Goal: Information Seeking & Learning: Check status

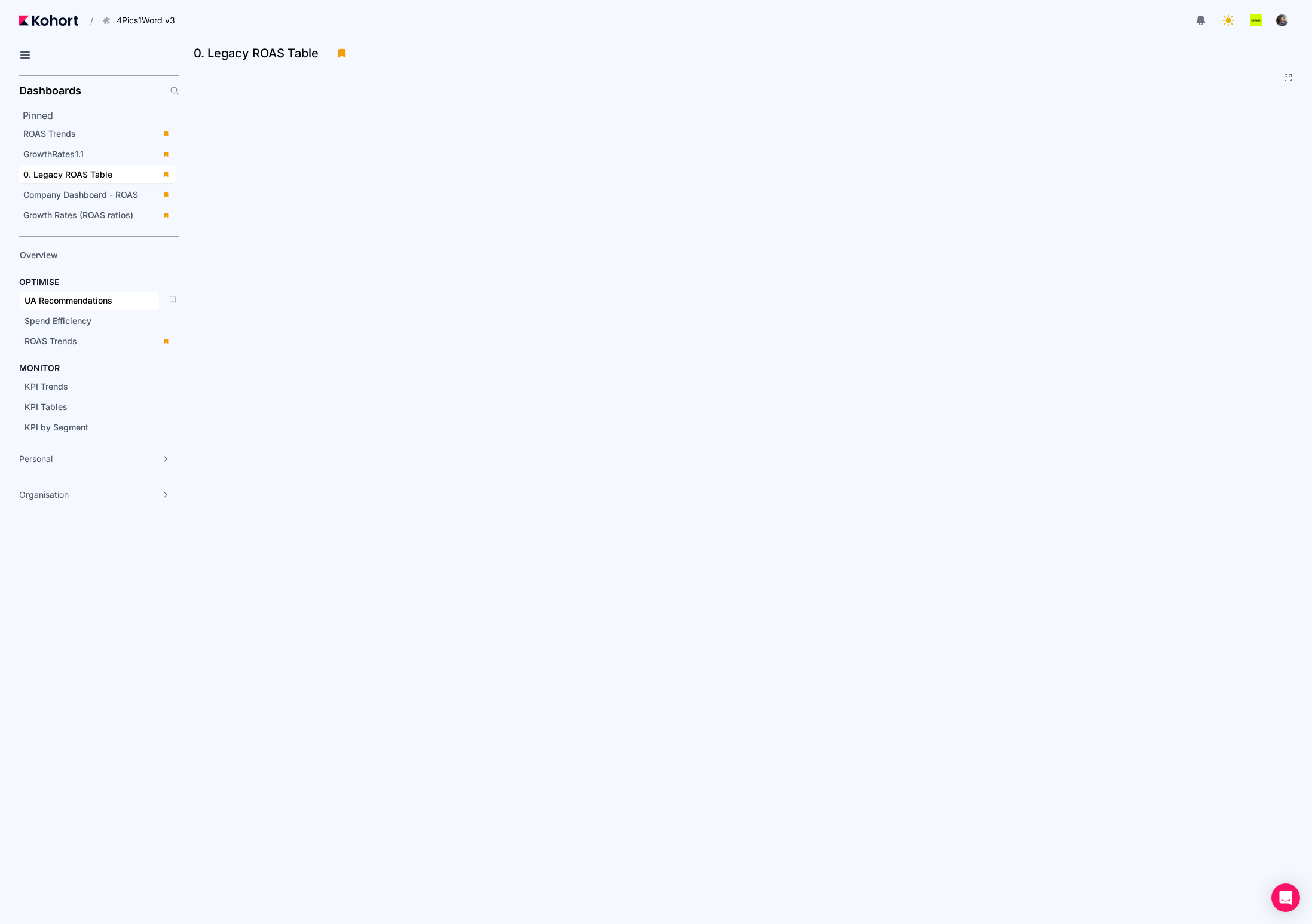
click at [77, 300] on span "UA Recommendations" at bounding box center [68, 300] width 88 height 10
